Goal: Information Seeking & Learning: Check status

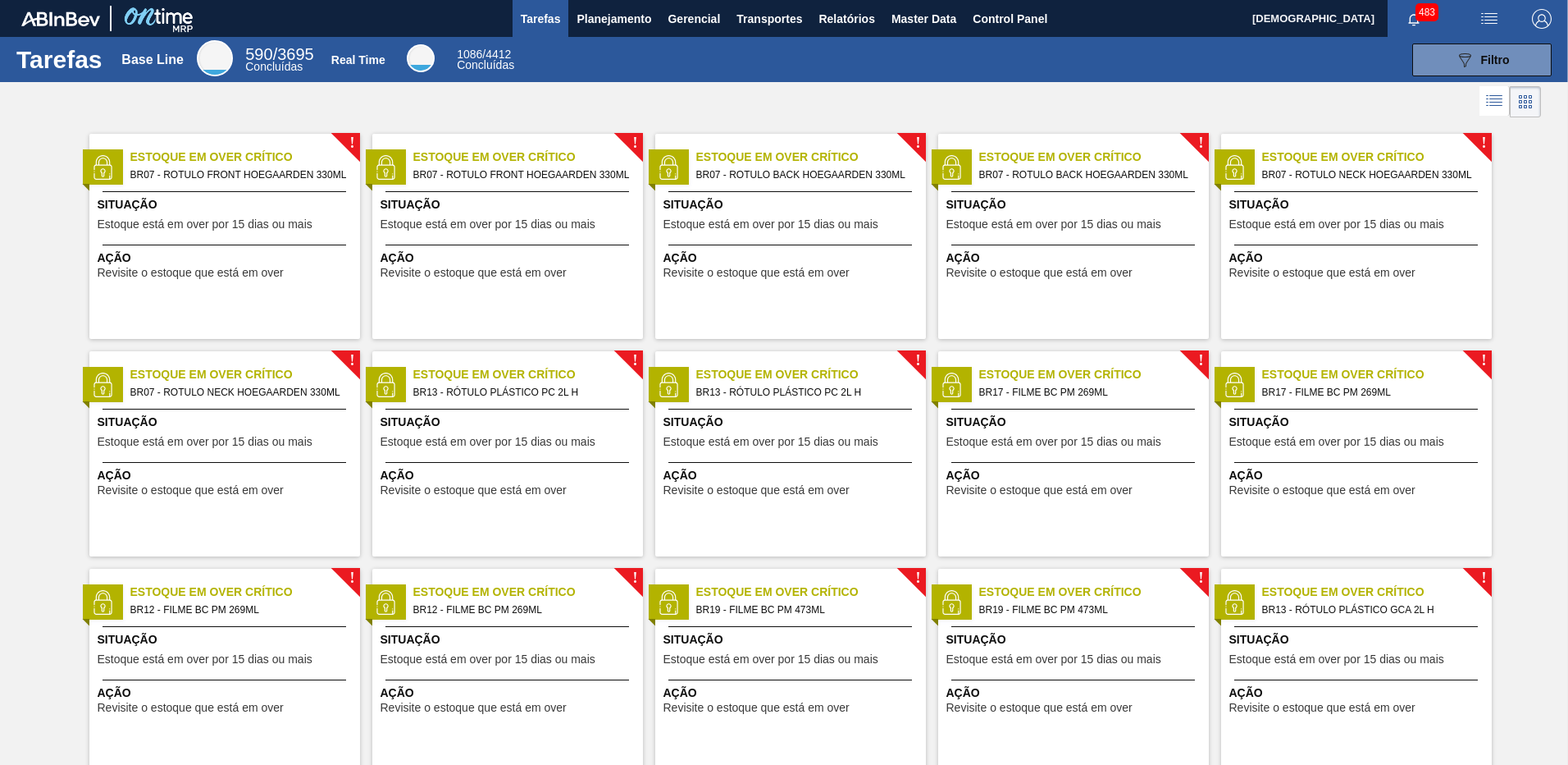
click at [587, 19] on span "Planejamento" at bounding box center [614, 18] width 75 height 20
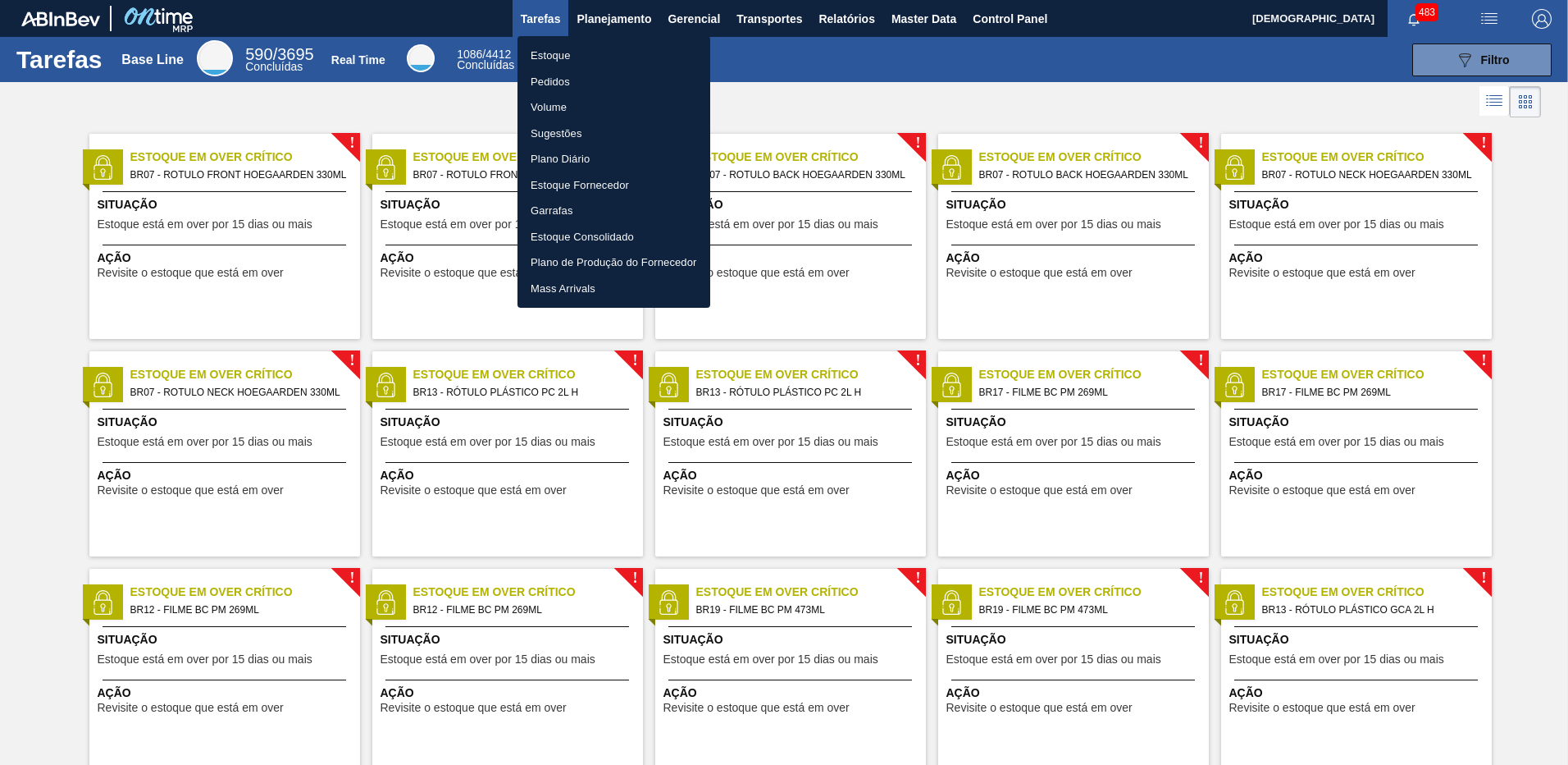
click at [538, 57] on li "Estoque" at bounding box center [614, 56] width 193 height 26
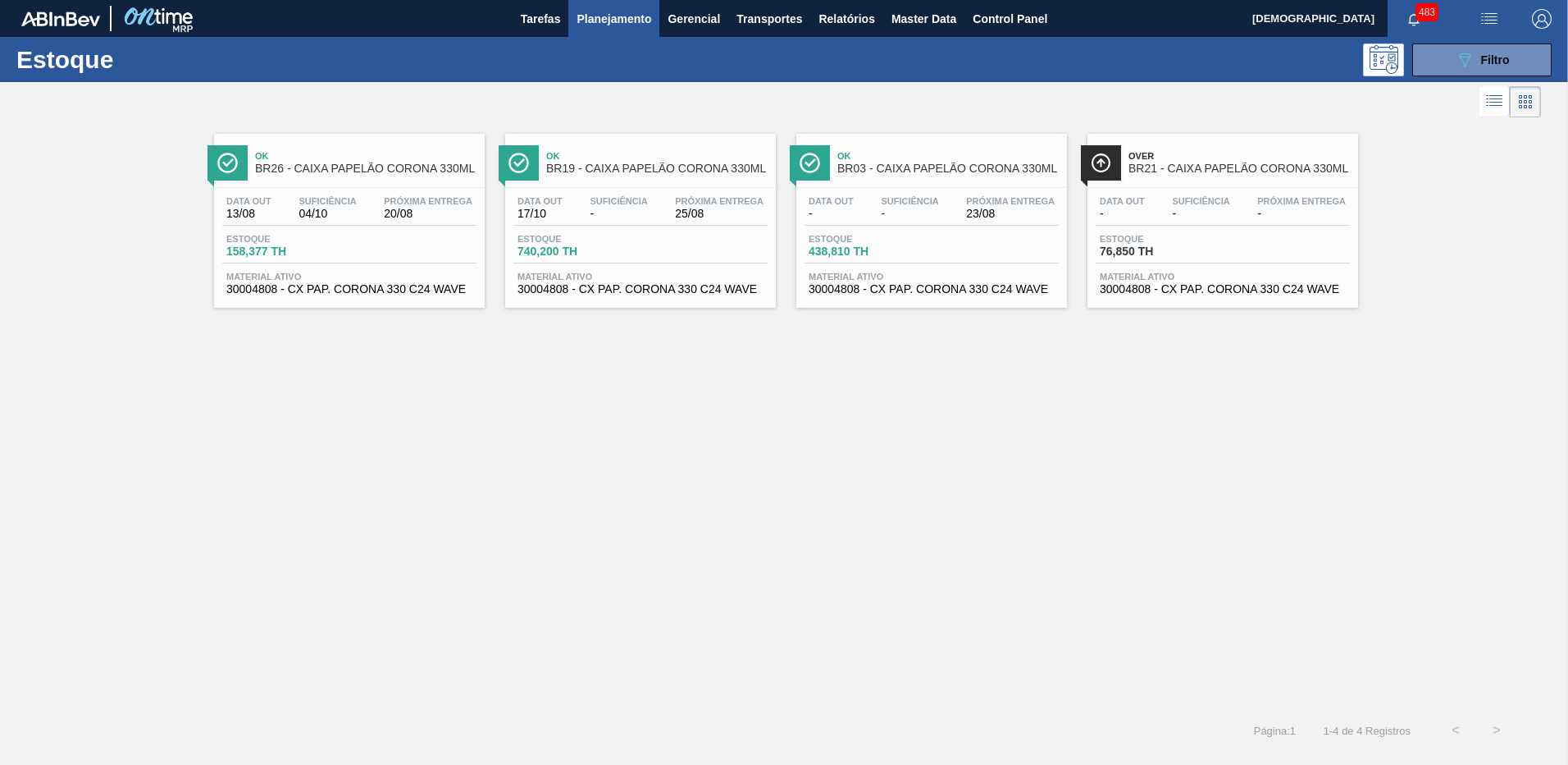
click at [911, 208] on span "-" at bounding box center [909, 214] width 58 height 12
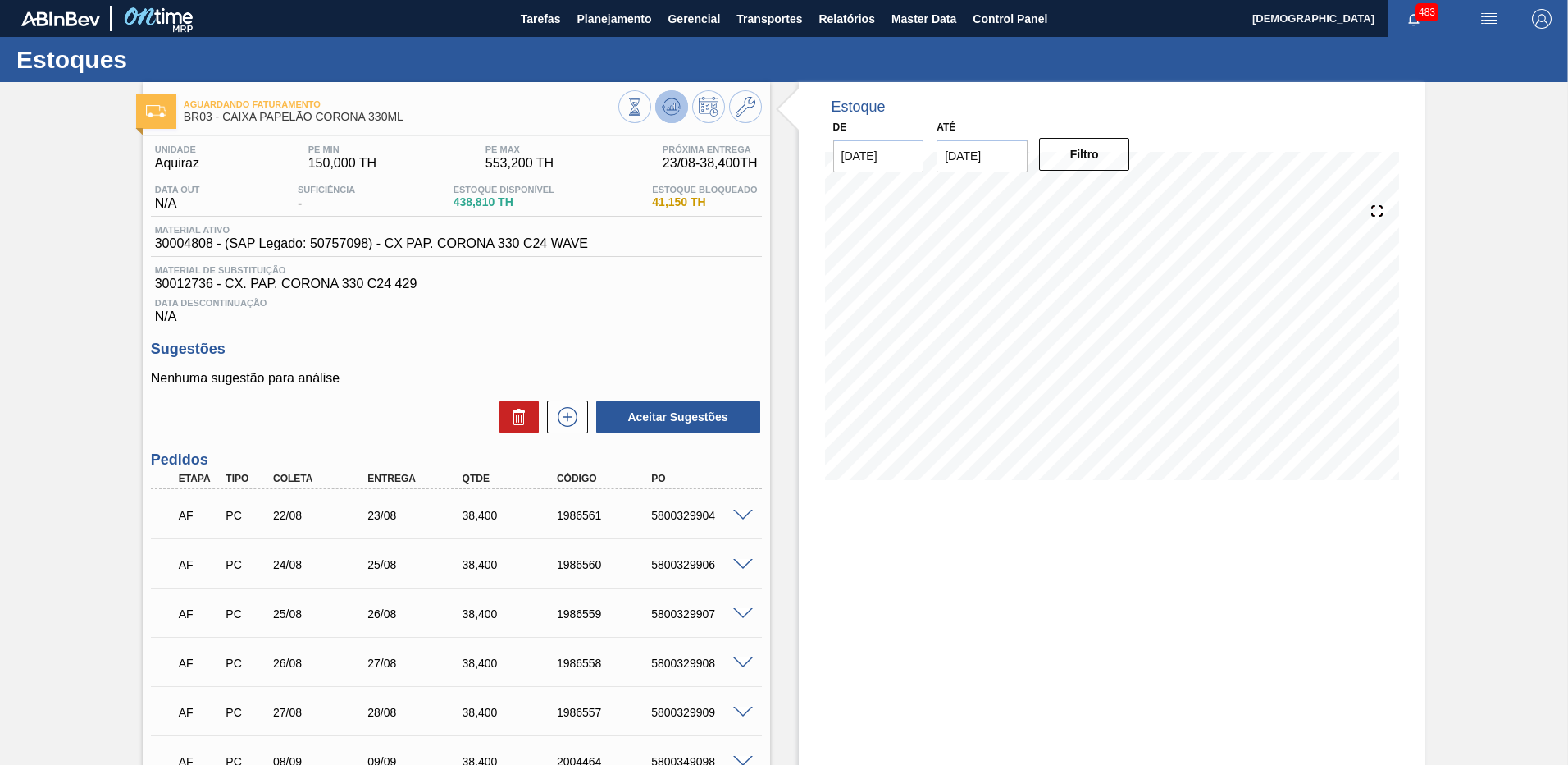
click at [678, 108] on icon at bounding box center [679, 108] width 3 height 3
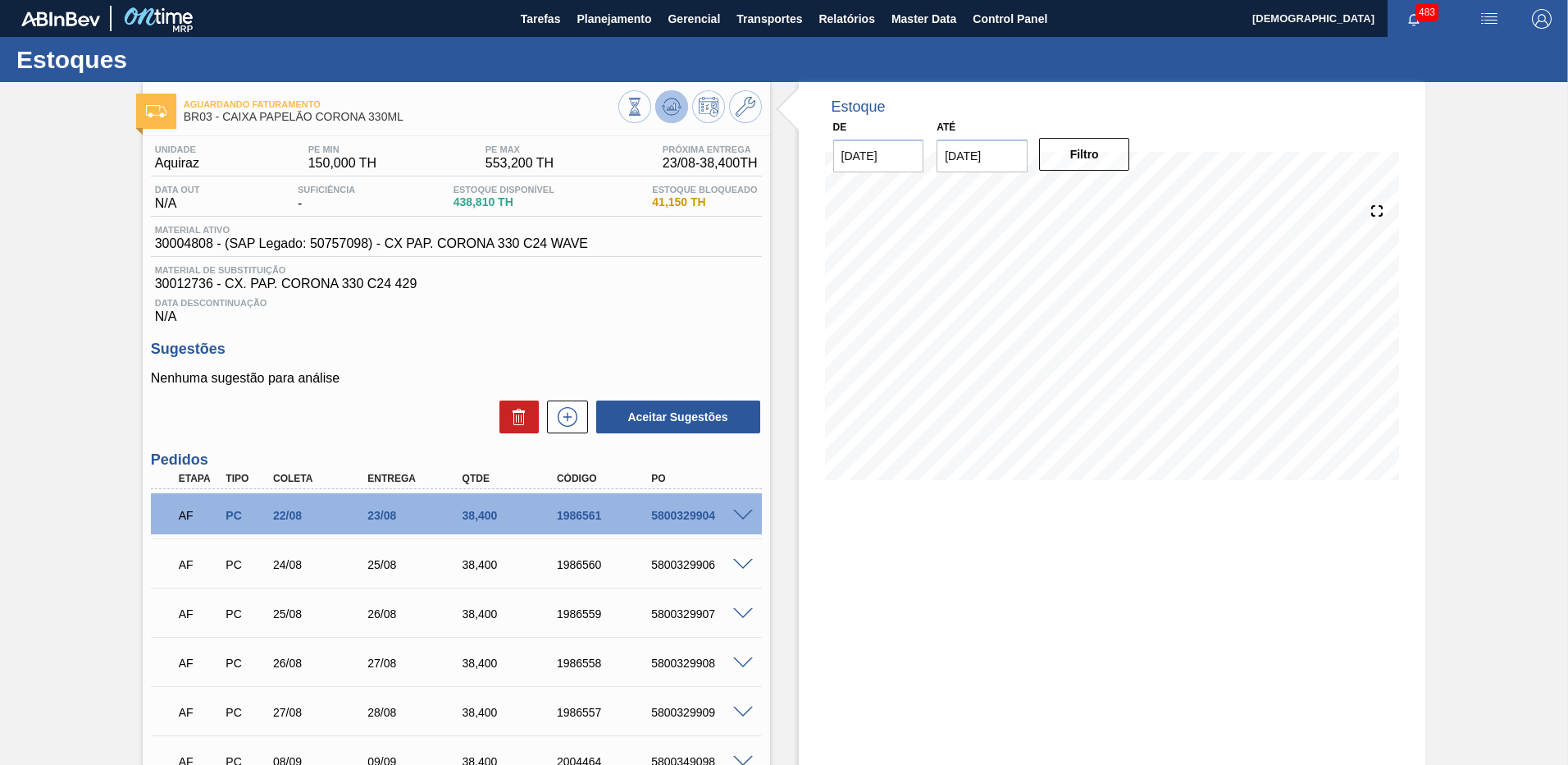
click at [644, 97] on icon at bounding box center [635, 106] width 18 height 18
click at [617, 24] on span "Planejamento" at bounding box center [614, 18] width 75 height 20
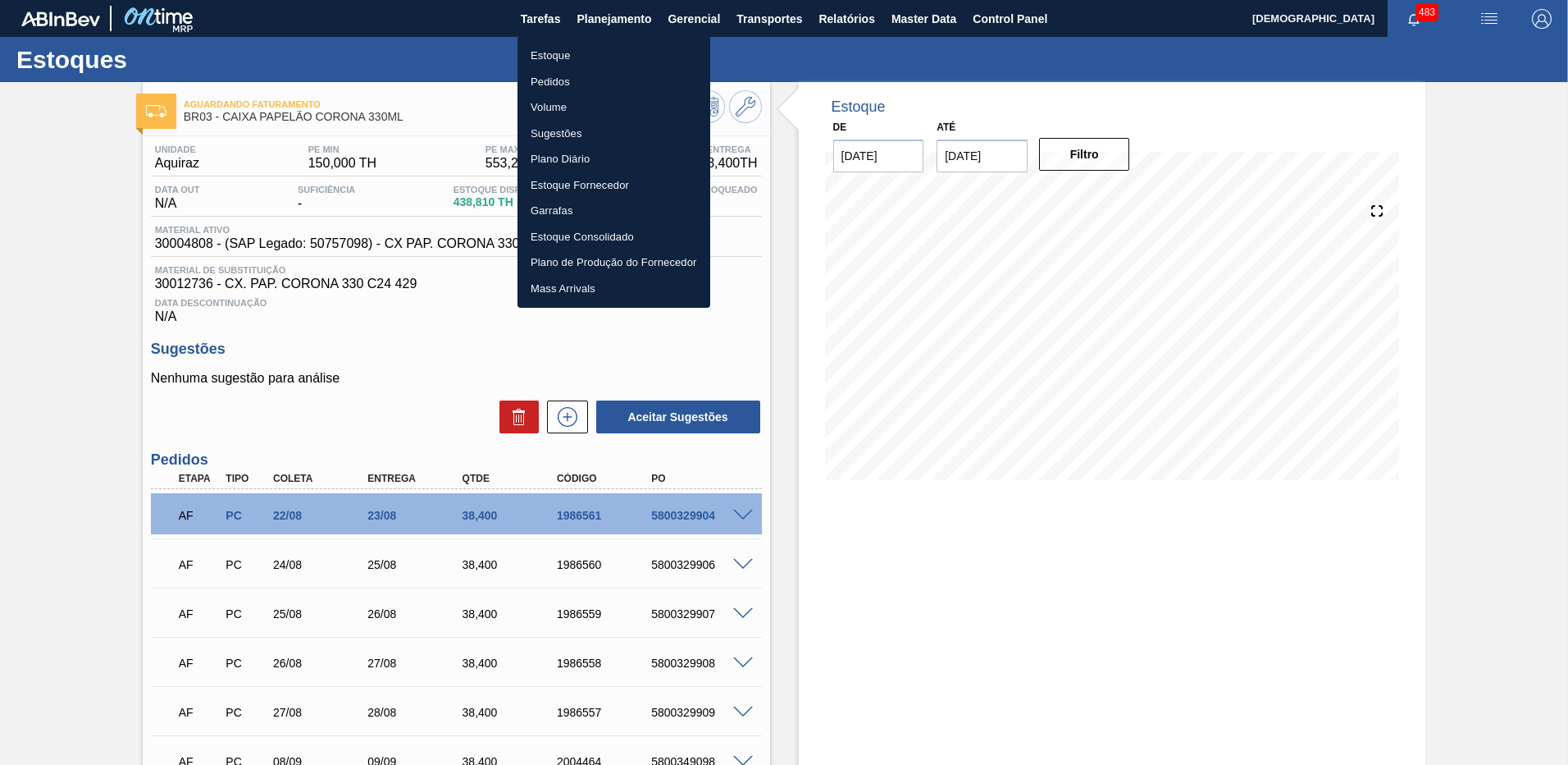
drag, startPoint x: 563, startPoint y: 61, endPoint x: 873, endPoint y: 177, distance: 331.0
click at [563, 61] on li "Estoque" at bounding box center [614, 56] width 193 height 26
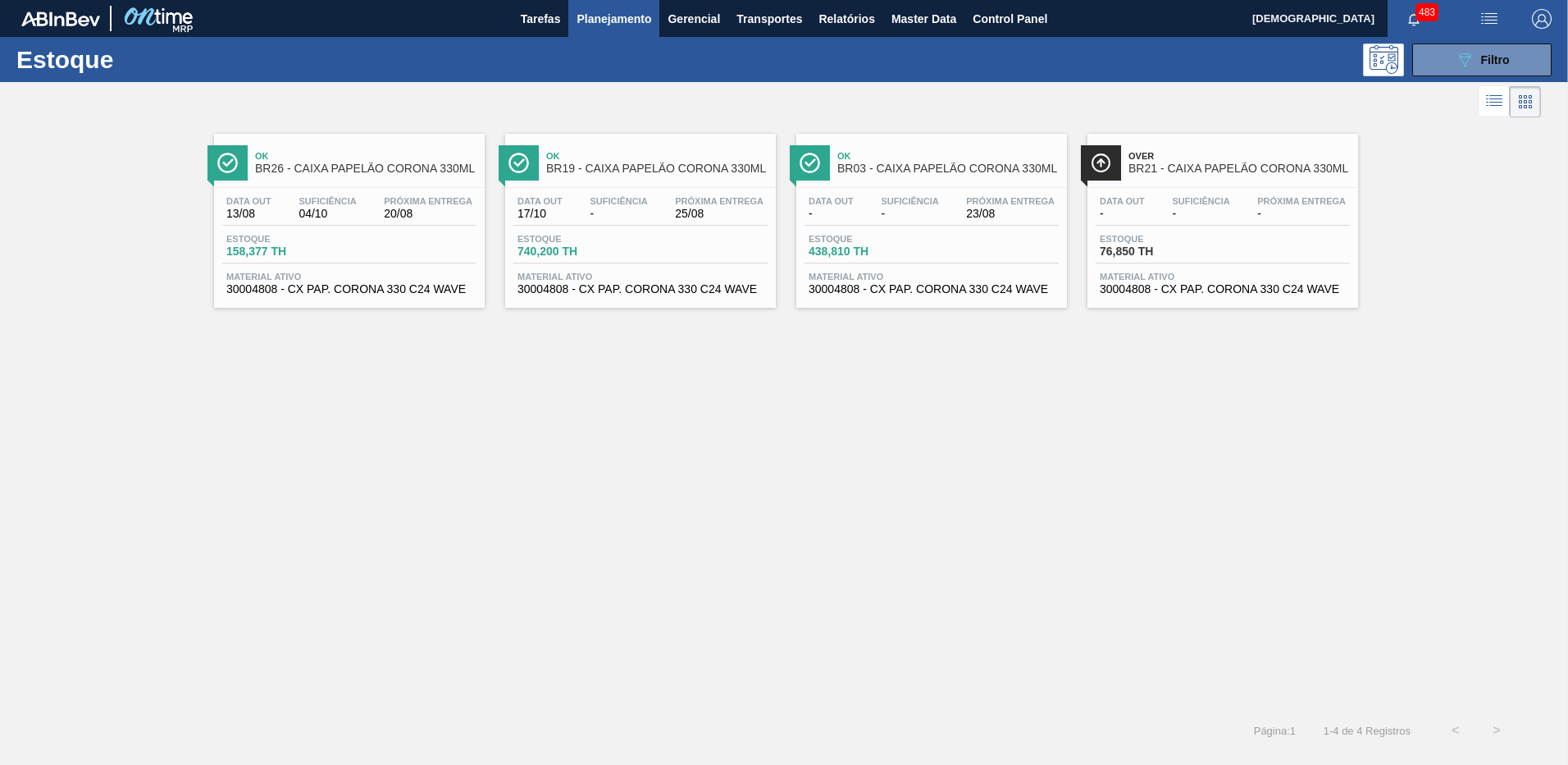
click at [1170, 215] on div "Suficiência -" at bounding box center [1201, 208] width 65 height 24
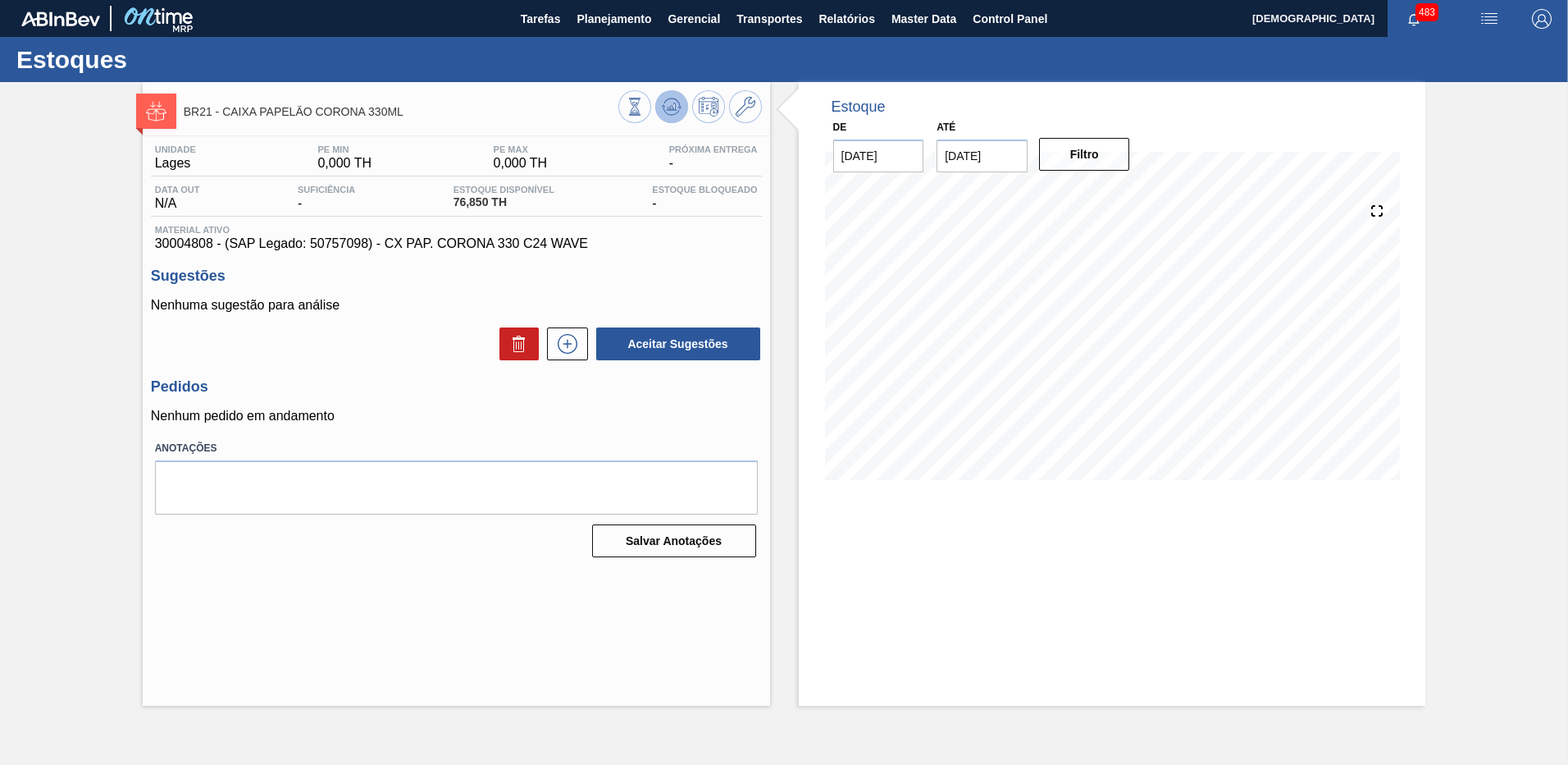
click at [644, 103] on icon at bounding box center [635, 106] width 18 height 18
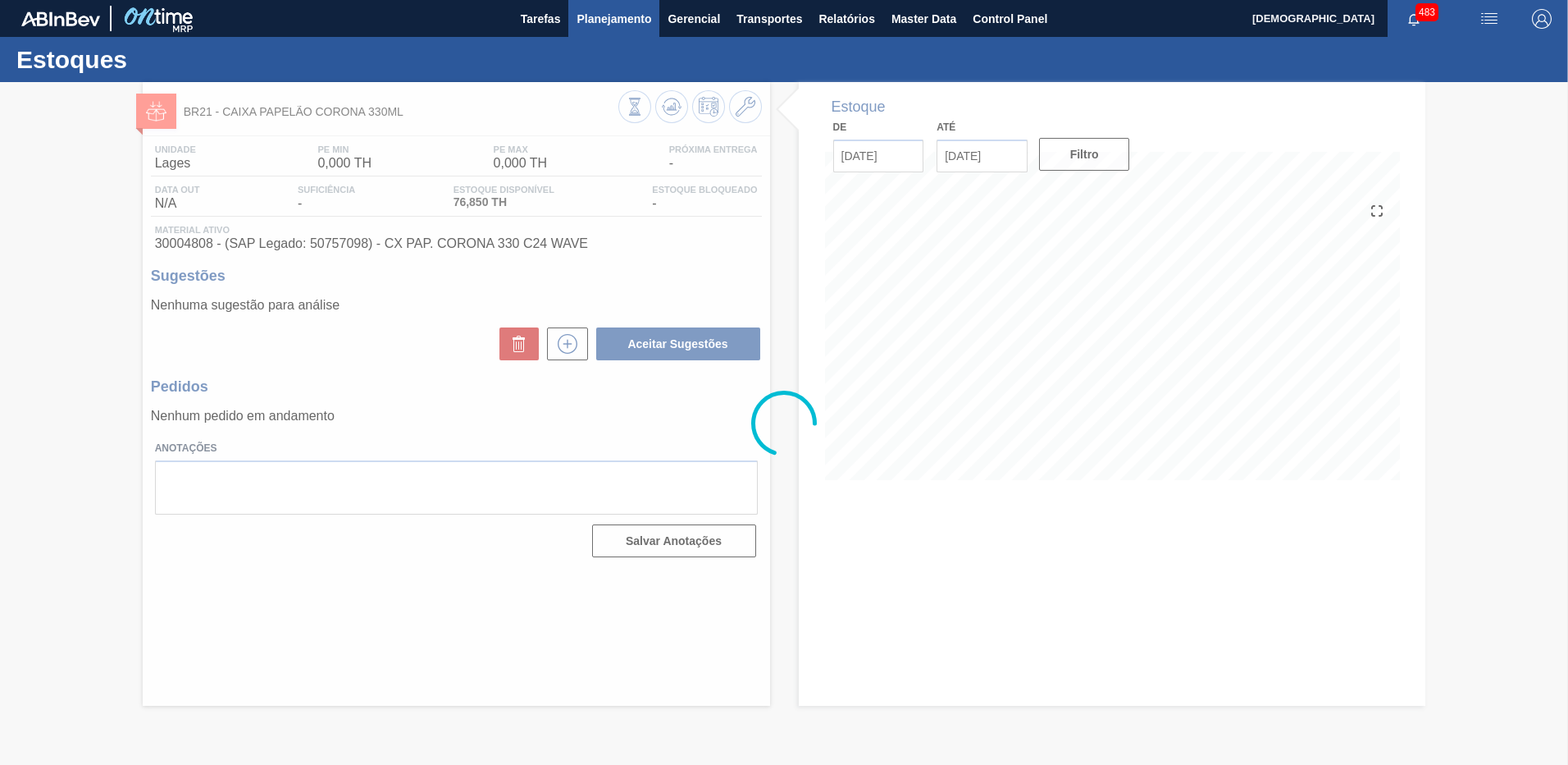
click at [623, 24] on span "Planejamento" at bounding box center [614, 18] width 75 height 20
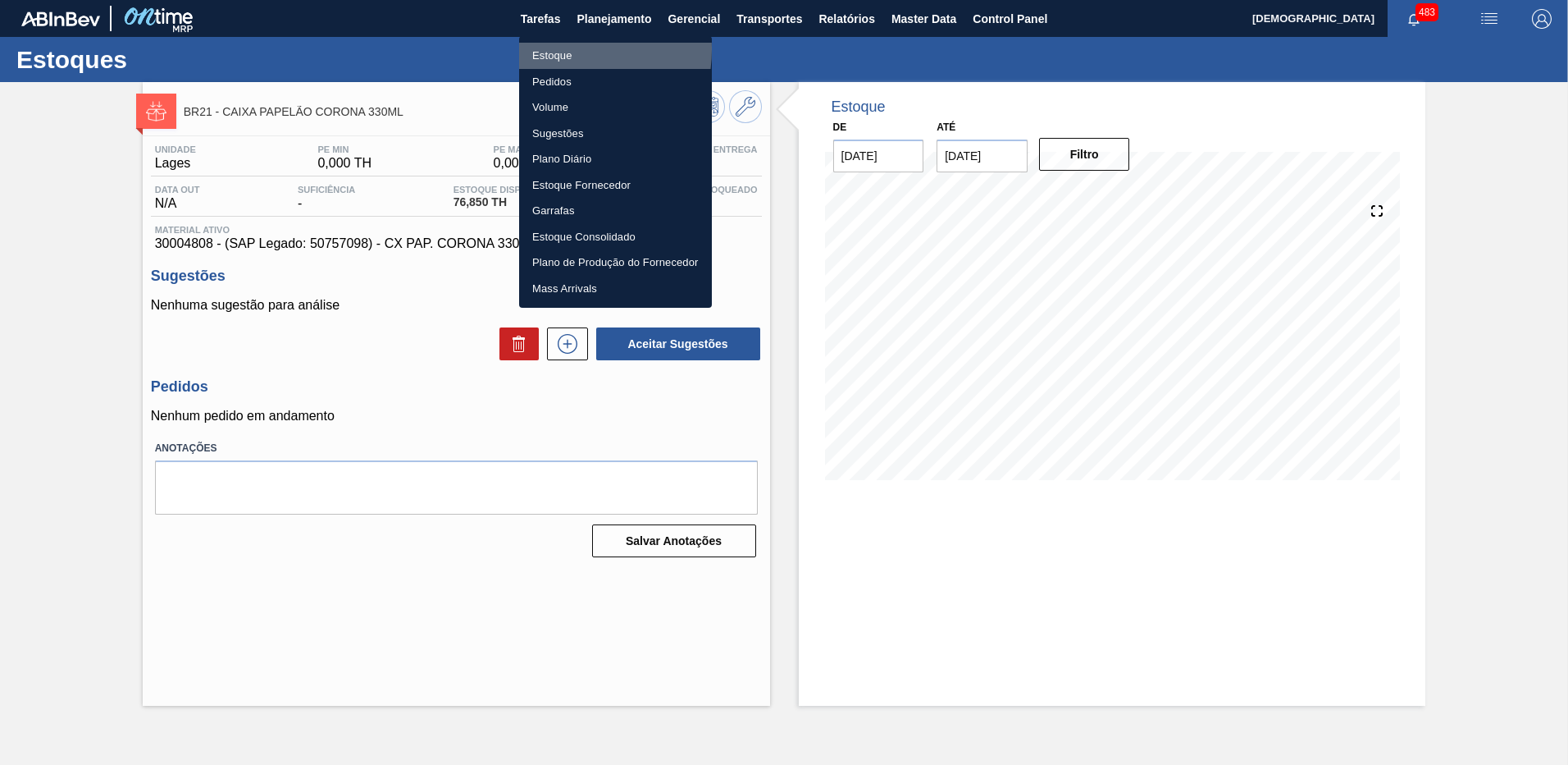
click at [554, 49] on li "Estoque" at bounding box center [616, 56] width 193 height 26
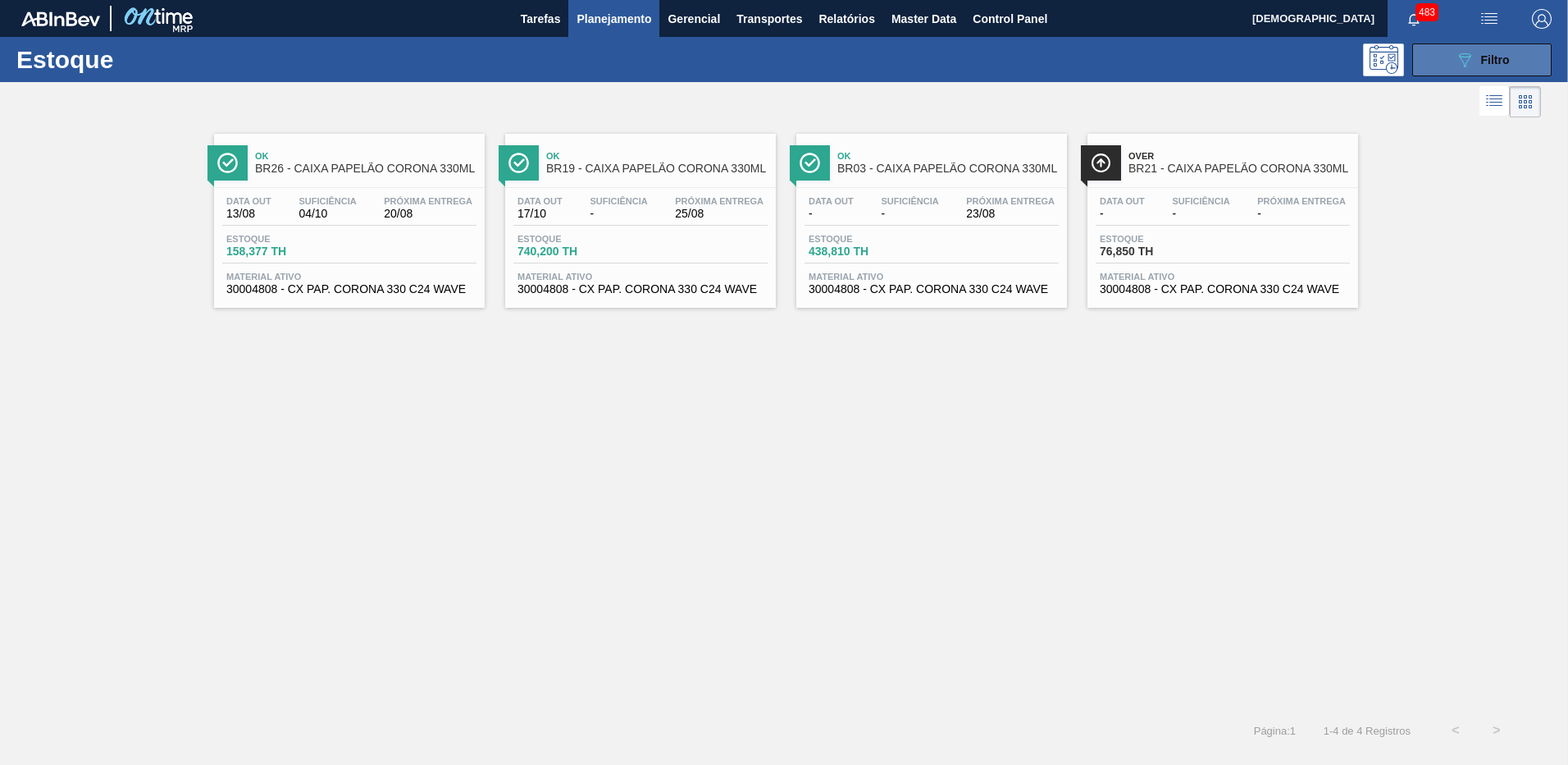
click at [1465, 68] on icon "089F7B8B-B2A5-4AFE-B5C0-19BA573D28AC" at bounding box center [1465, 59] width 20 height 20
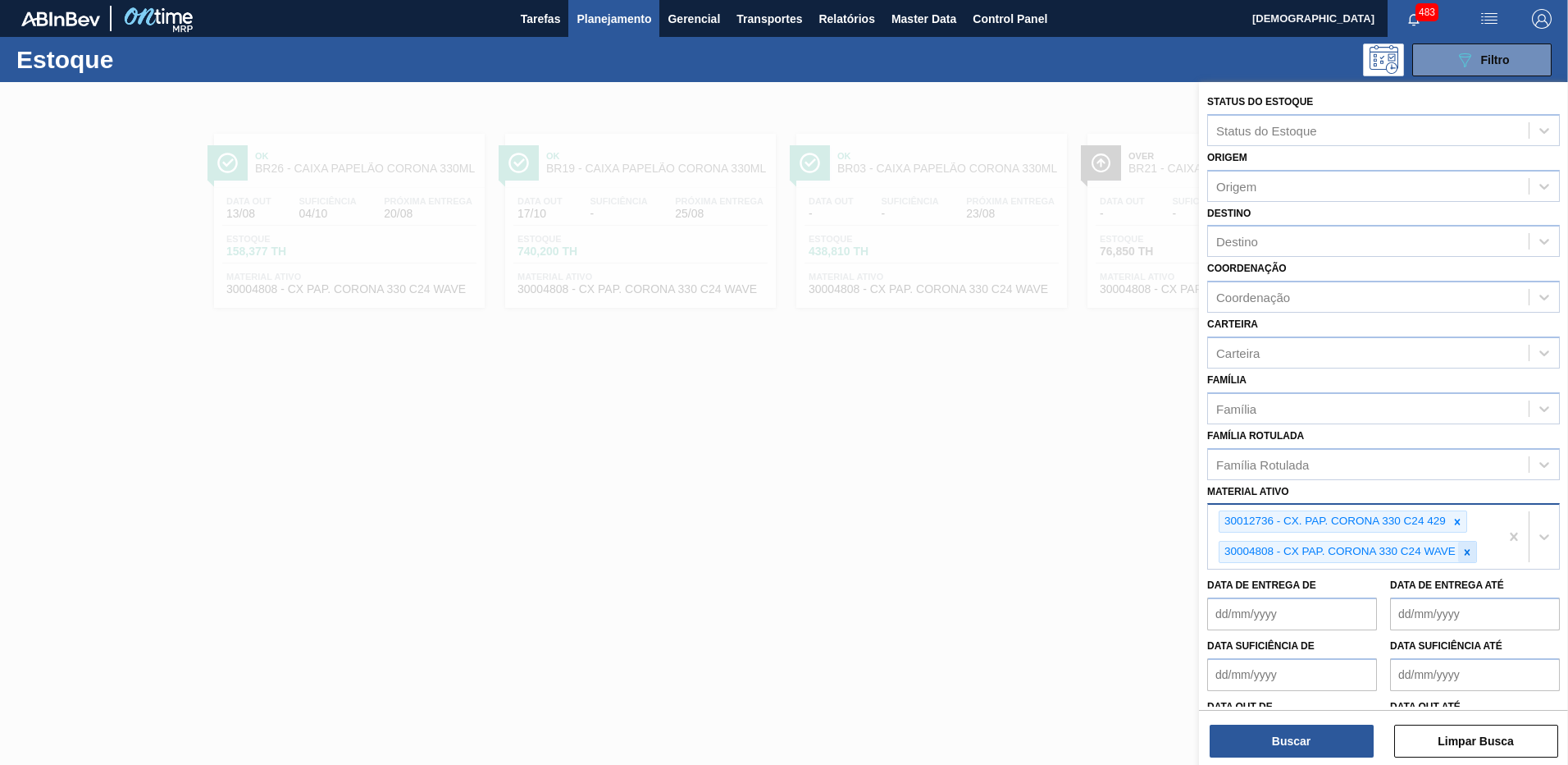
click at [1467, 548] on icon at bounding box center [1467, 551] width 11 height 11
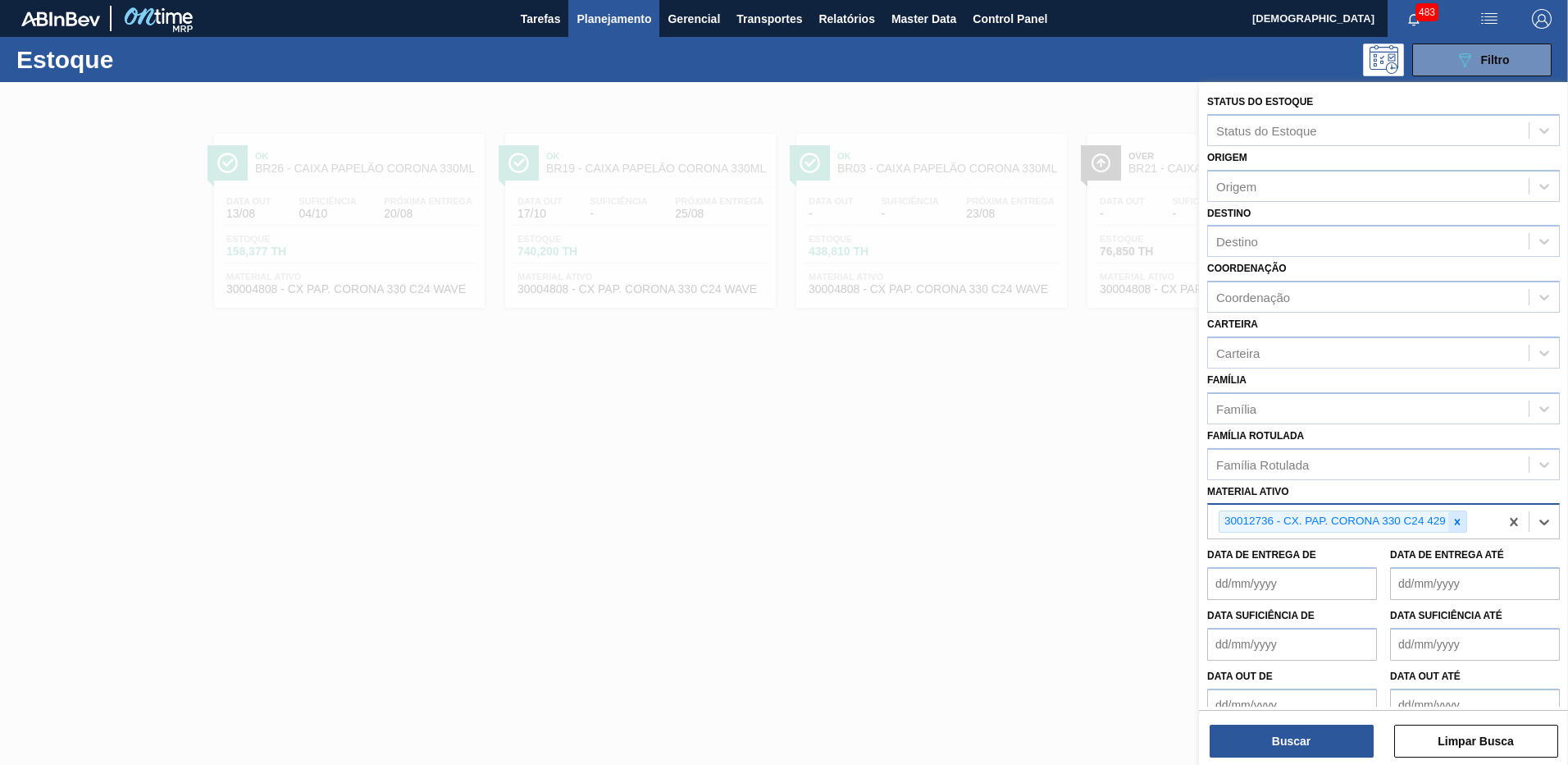
click at [1459, 522] on icon at bounding box center [1457, 521] width 11 height 11
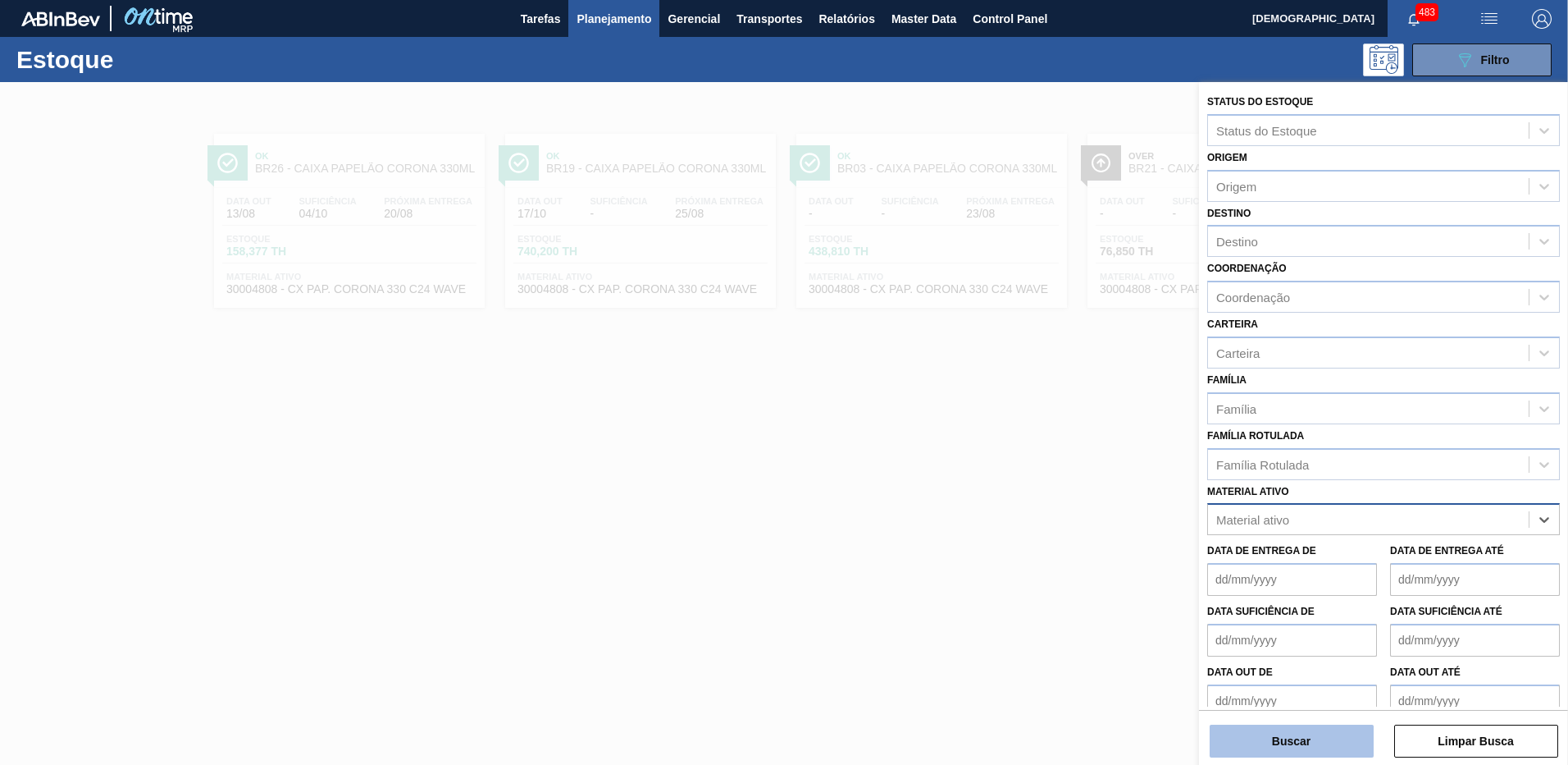
click at [1357, 743] on button "Buscar" at bounding box center [1292, 741] width 164 height 33
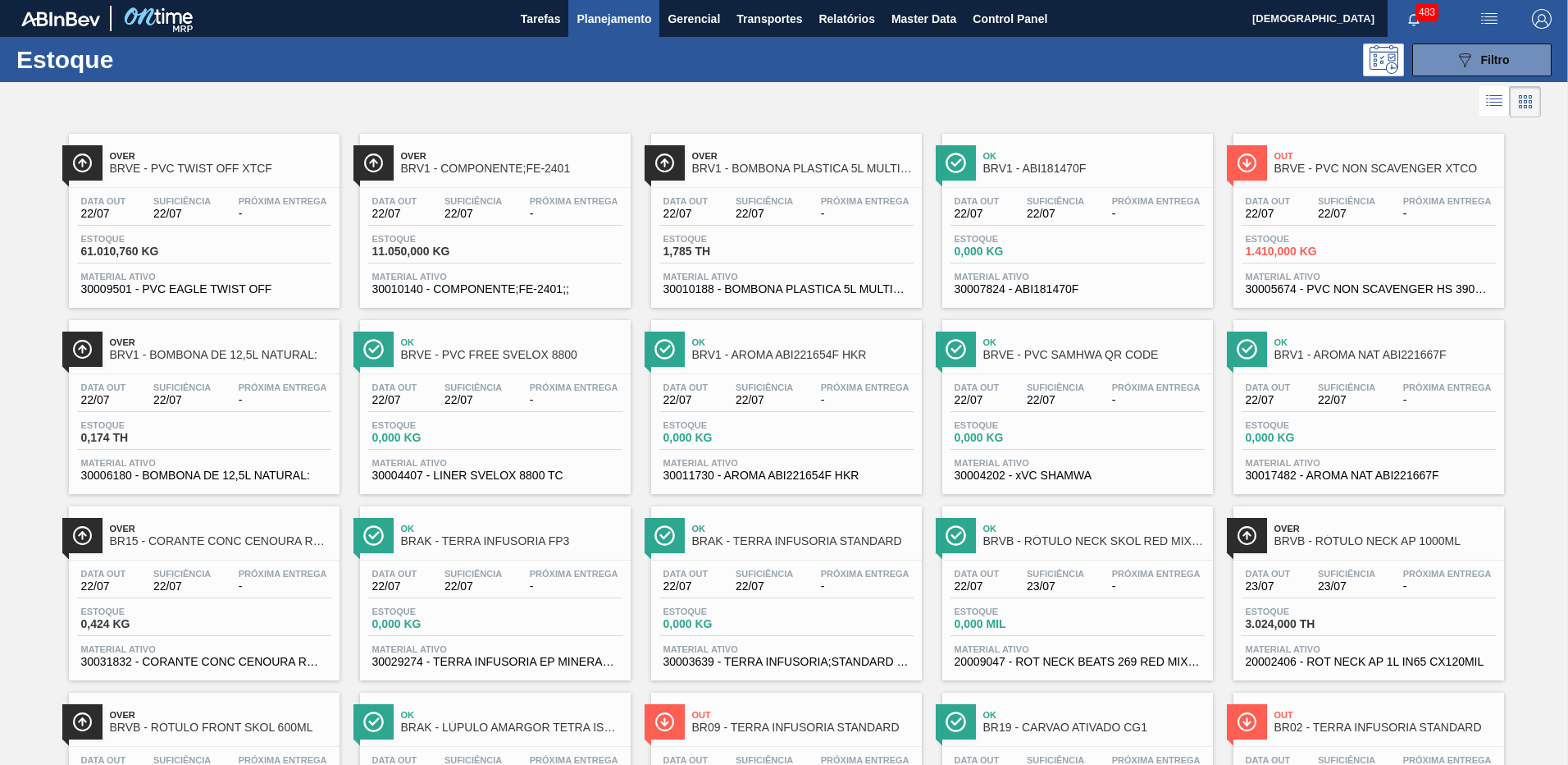
click at [1342, 214] on span "22/07" at bounding box center [1347, 214] width 58 height 12
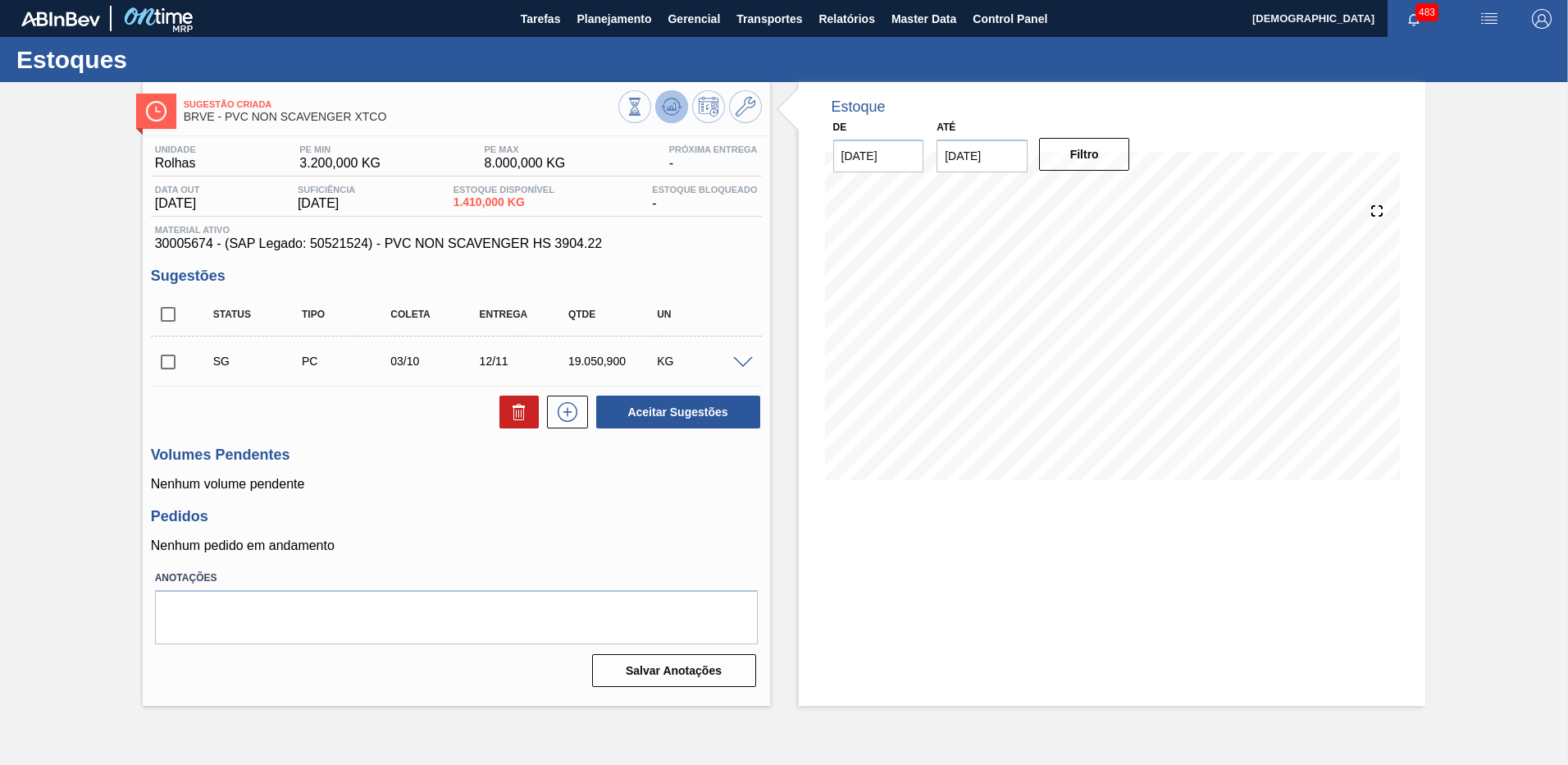
click at [644, 100] on icon at bounding box center [635, 106] width 18 height 18
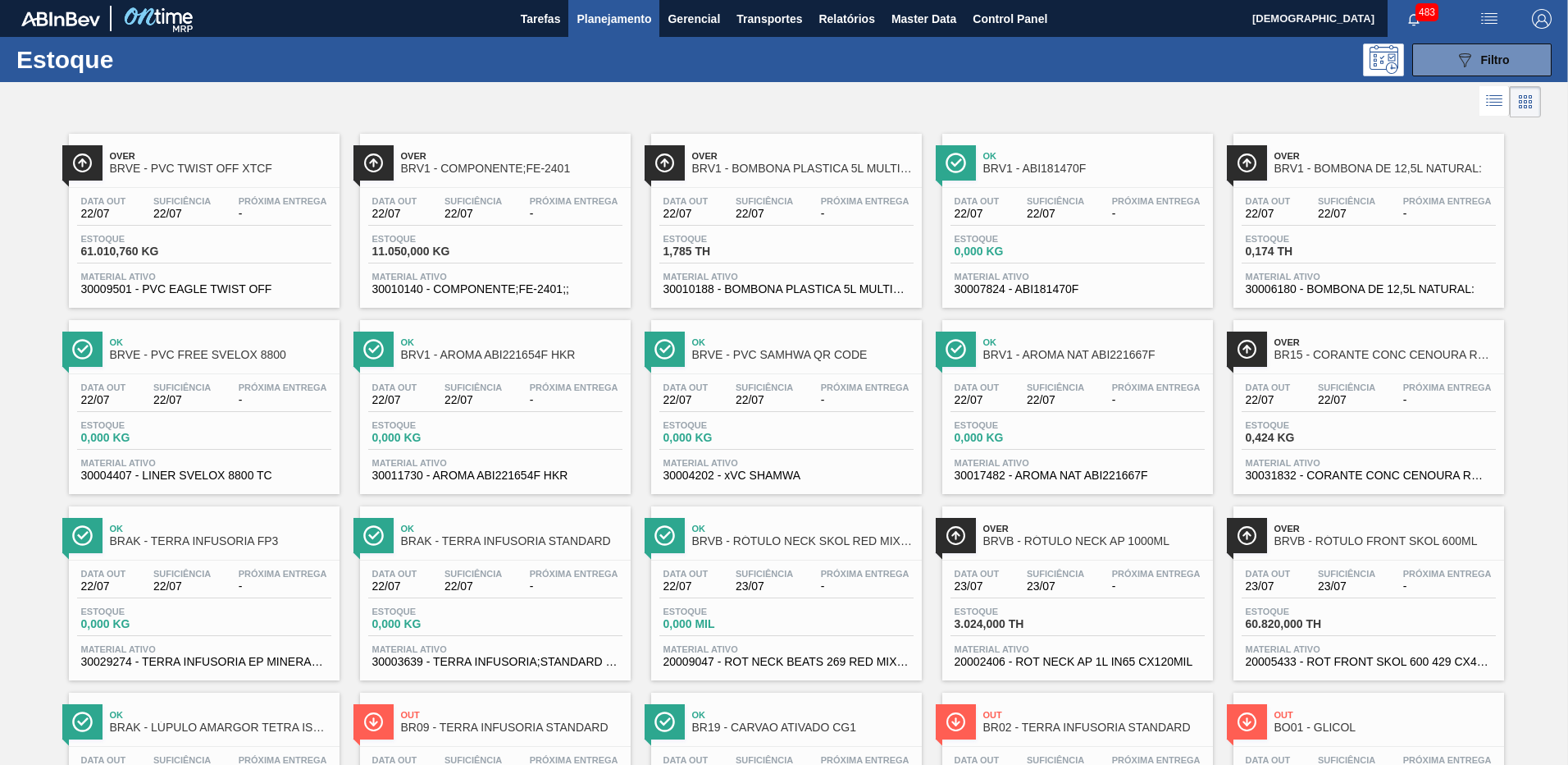
click at [1227, 73] on div "089F7B8B-B2A5-4AFE-B5C0-19BA573D28AC Filtro" at bounding box center [911, 59] width 1298 height 33
